Goal: Find specific page/section: Find specific page/section

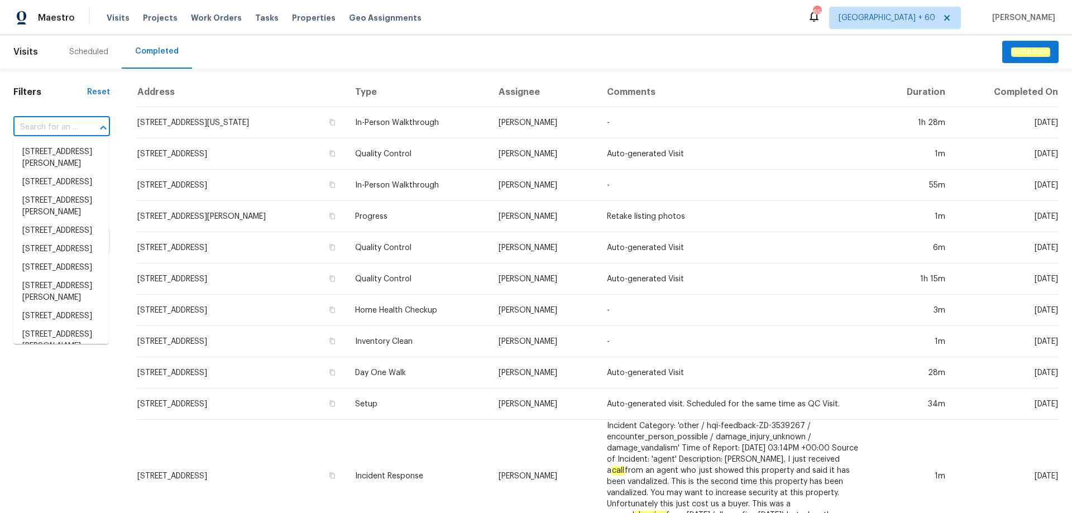
type input "[STREET_ADDRESS]"
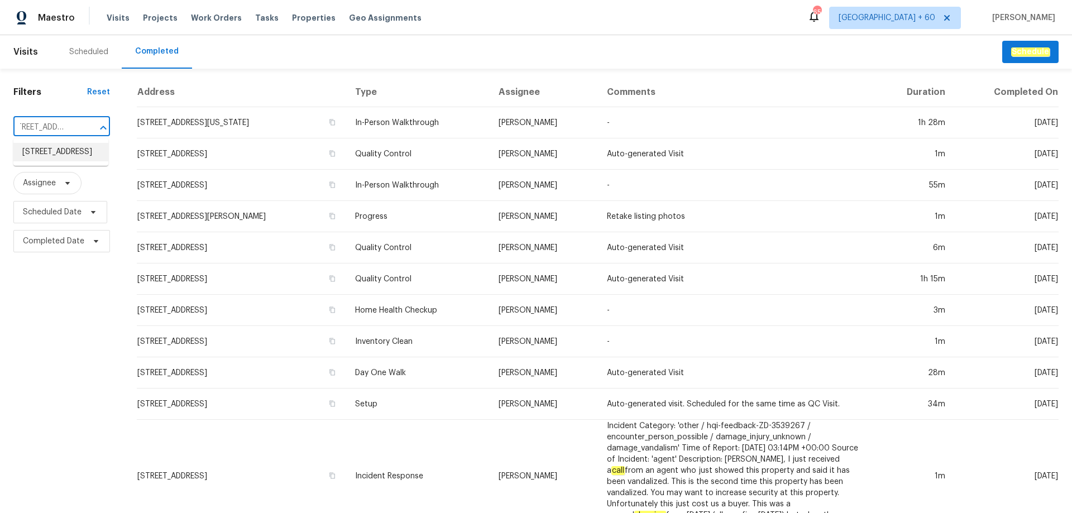
click at [64, 152] on li "[STREET_ADDRESS]" at bounding box center [60, 152] width 95 height 18
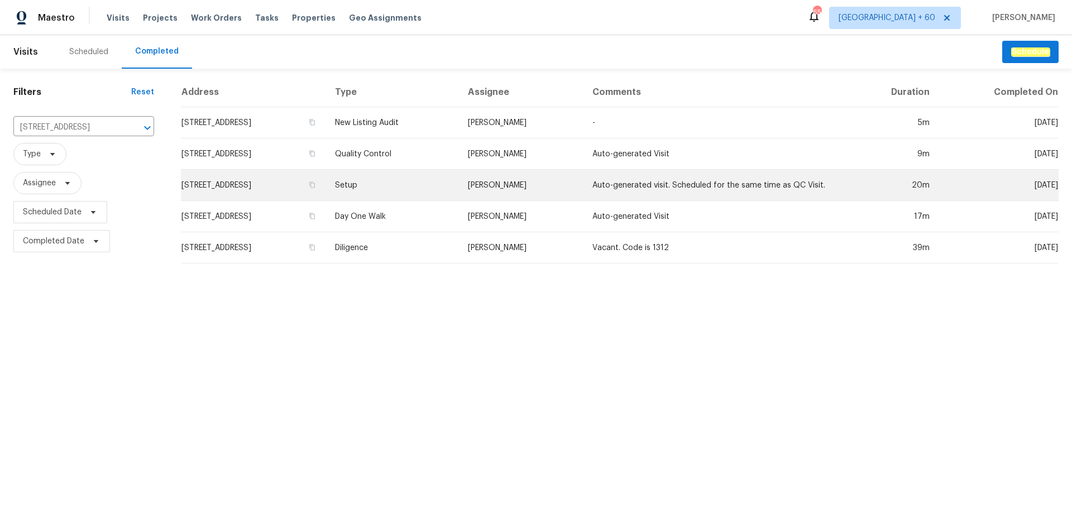
click at [459, 182] on td "Setup" at bounding box center [392, 185] width 133 height 31
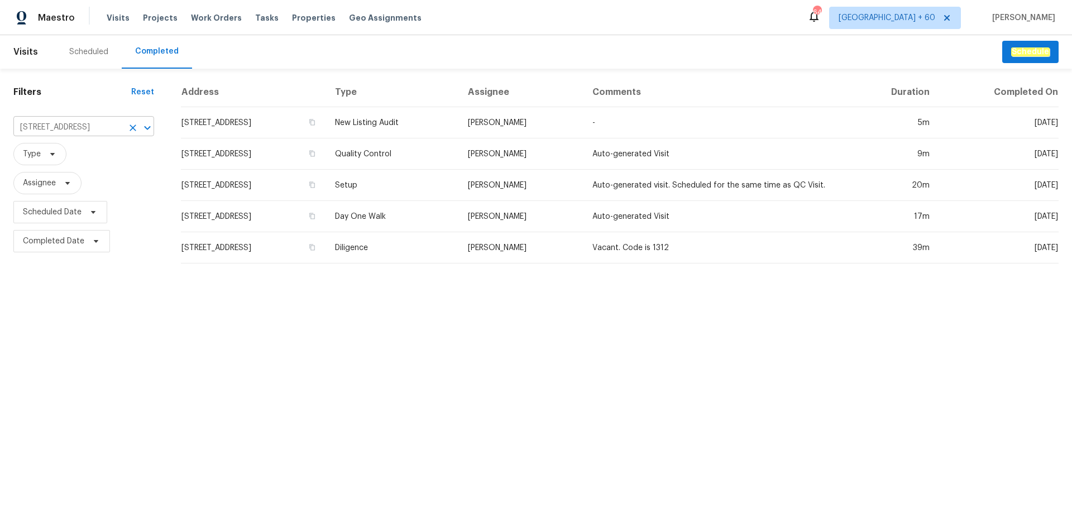
click at [73, 133] on input "5244 Admirals Lndg, Lancaster, SC 29720" at bounding box center [67, 127] width 109 height 17
paste input "10180 Lakeshore Dr"
type input "10180 Lakeshore Dr, Lancaster, SC 29720"
click at [80, 160] on li "10180 Lakeshore Dr, Lancaster, SC 29720" at bounding box center [83, 152] width 141 height 18
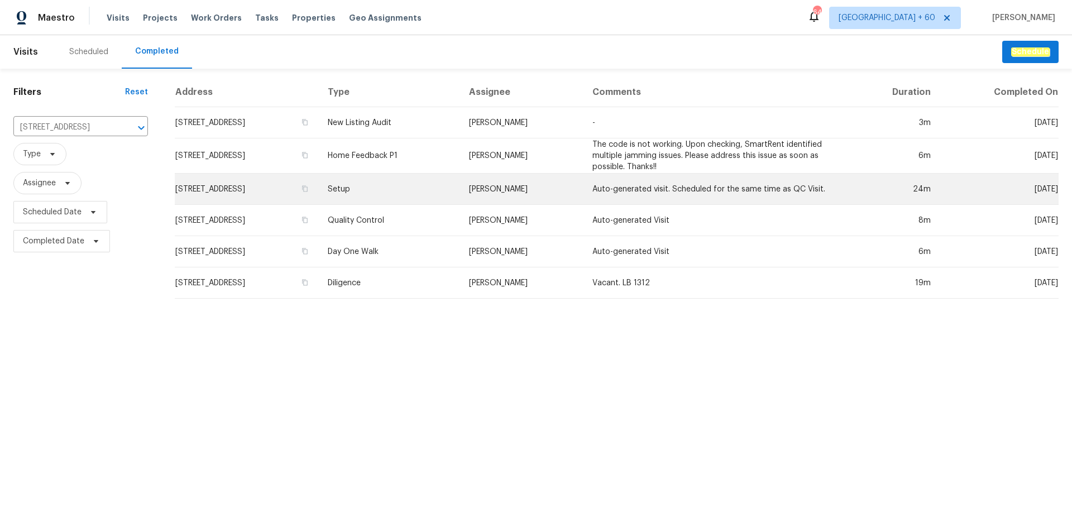
click at [460, 175] on td "Setup" at bounding box center [389, 189] width 141 height 31
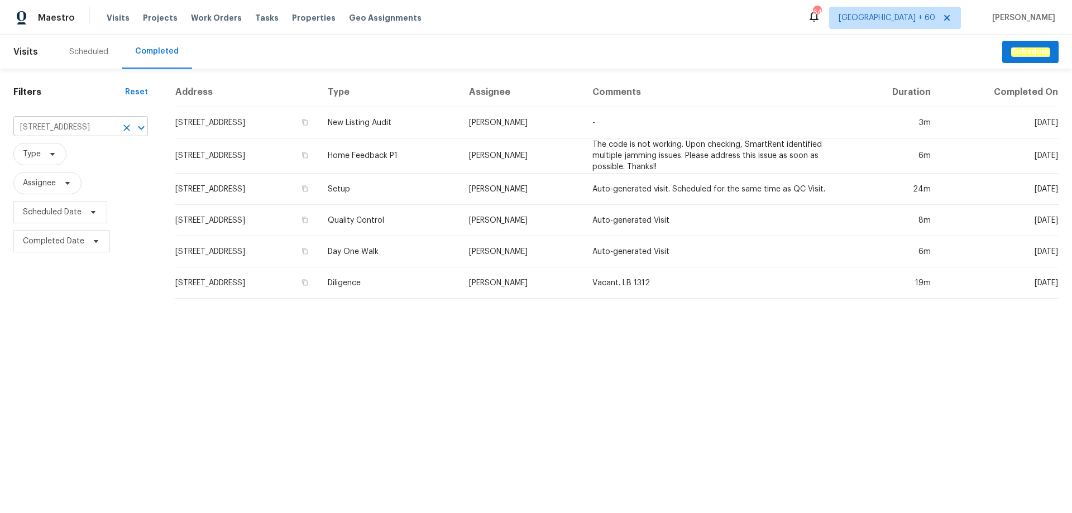
click at [63, 122] on input "10180 Lakeshore Dr, Lancaster, SC 29720" at bounding box center [64, 127] width 103 height 17
paste input "5208 Admirals Lndg"
type input "5208 Admirals Lndg, Lancaster, SC 29720"
click at [67, 153] on li "5208 Admirals Lndg, Lancaster, SC 29720" at bounding box center [75, 152] width 124 height 18
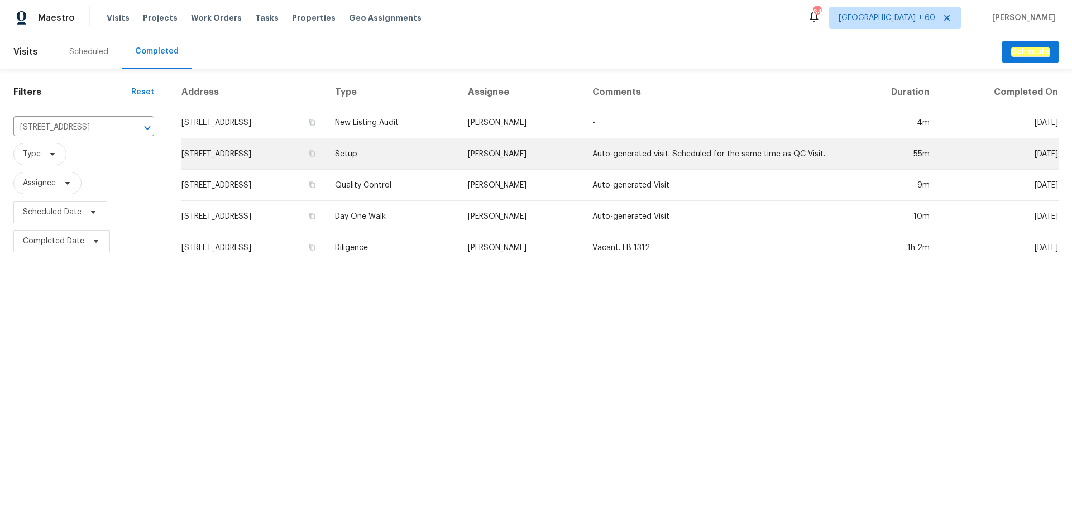
click at [459, 155] on td "Setup" at bounding box center [392, 153] width 133 height 31
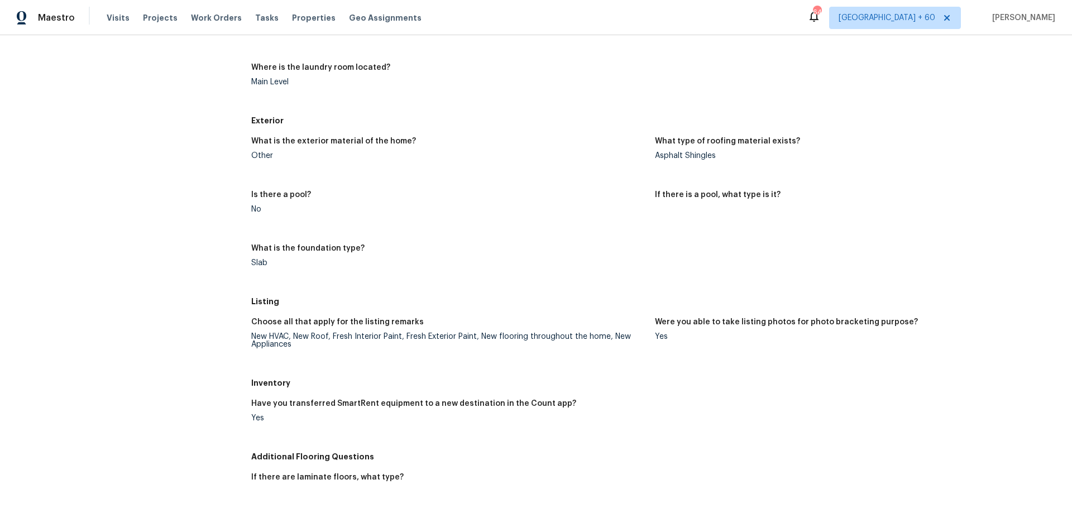
scroll to position [502, 0]
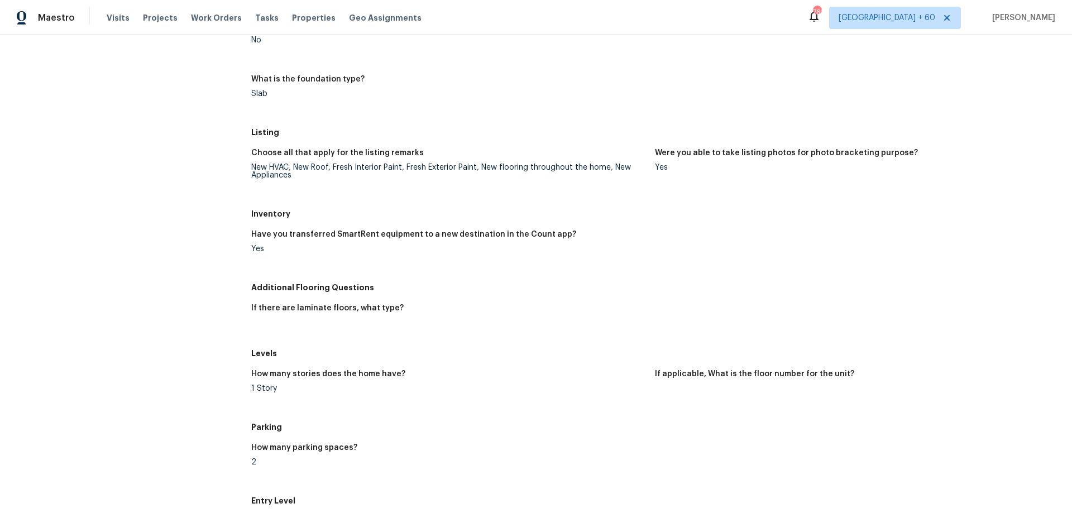
scroll to position [526, 0]
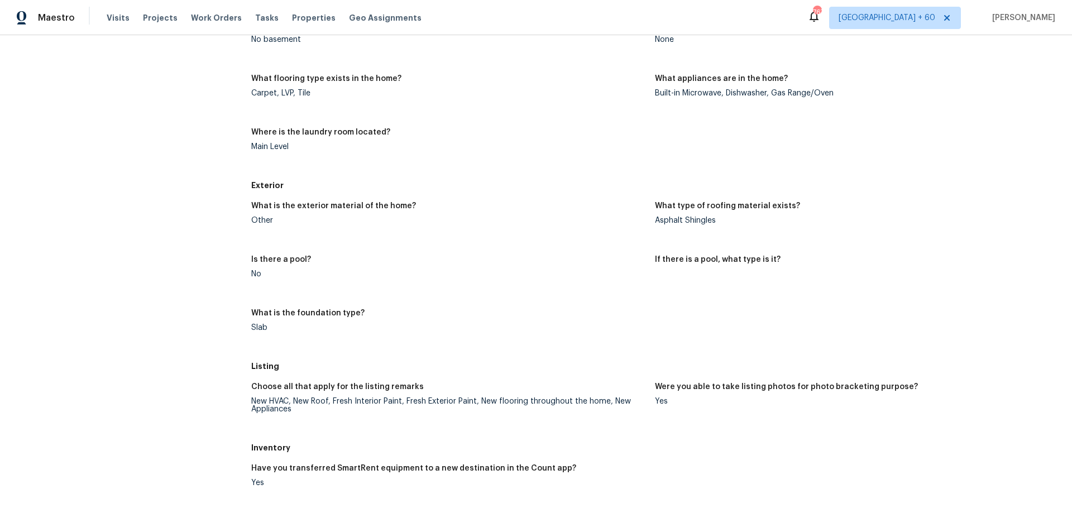
scroll to position [447, 0]
